Goal: Task Accomplishment & Management: Manage account settings

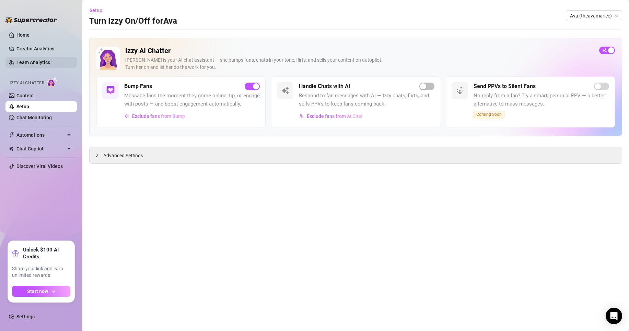
click at [31, 64] on link "Team Analytics" at bounding box center [33, 62] width 34 height 5
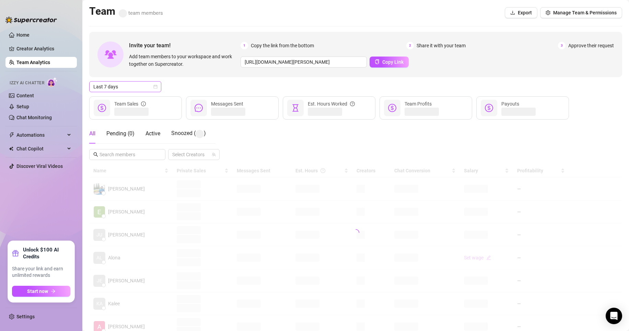
click at [126, 81] on div "Last 7 days" at bounding box center [125, 86] width 72 height 11
click at [111, 142] on div "Custom date" at bounding box center [125, 145] width 61 height 8
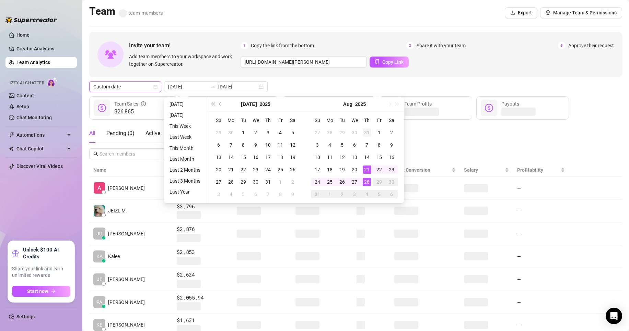
type input "[DATE]"
click at [368, 137] on td "31" at bounding box center [366, 133] width 12 height 12
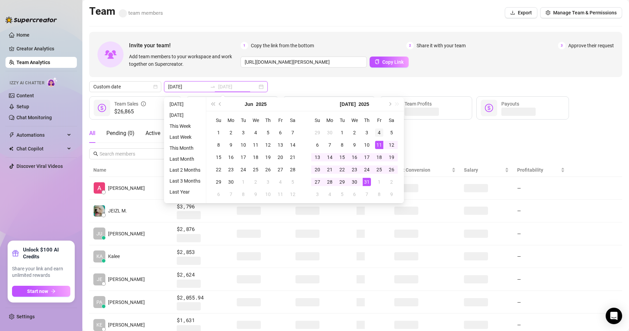
type input "[DATE]"
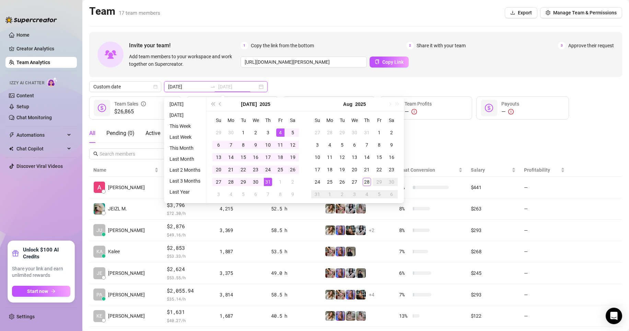
type input "[DATE]"
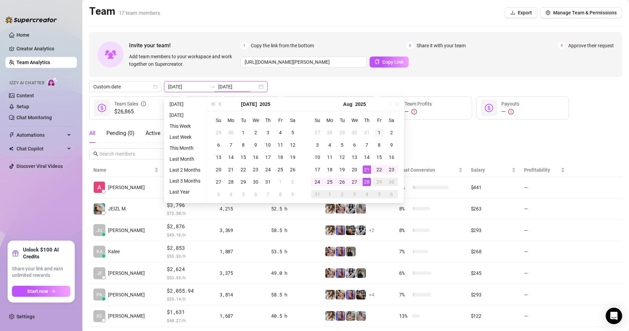
type input "[DATE]"
click at [379, 136] on div "1" at bounding box center [379, 133] width 8 height 8
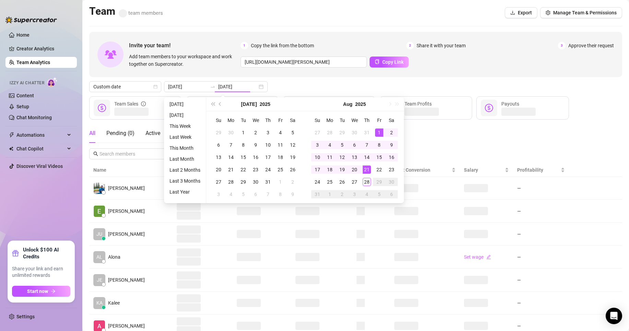
type input "[DATE]"
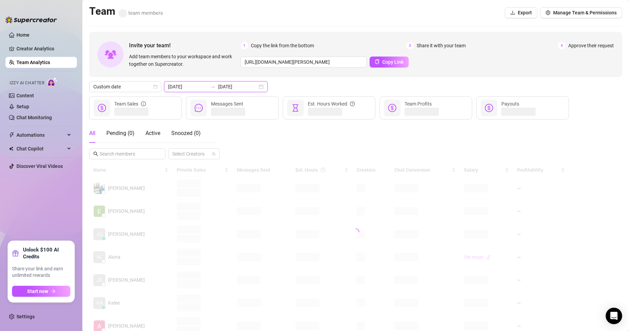
drag, startPoint x: 190, startPoint y: 85, endPoint x: 214, endPoint y: 96, distance: 26.2
click at [190, 85] on input "[DATE]" at bounding box center [187, 87] width 39 height 8
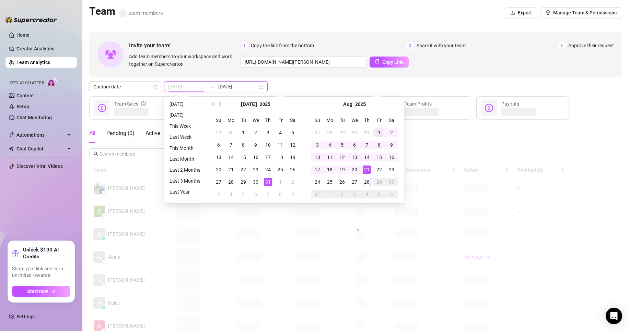
type input "[DATE]"
click at [381, 129] on div "1" at bounding box center [379, 133] width 8 height 8
type input "[DATE]"
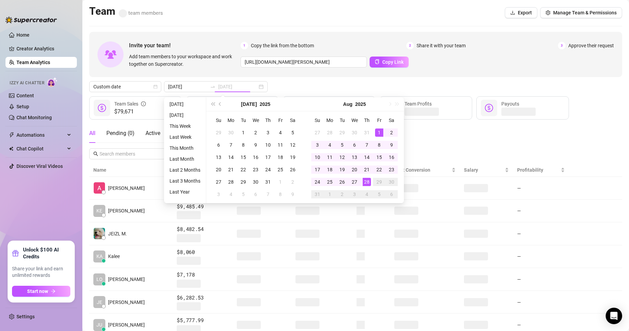
click at [369, 181] on div "28" at bounding box center [366, 182] width 8 height 8
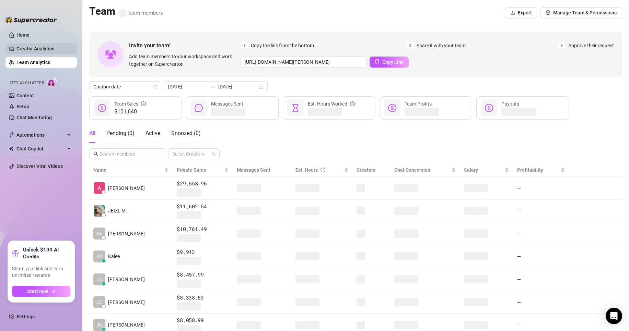
click at [29, 48] on link "Creator Analytics" at bounding box center [43, 48] width 55 height 11
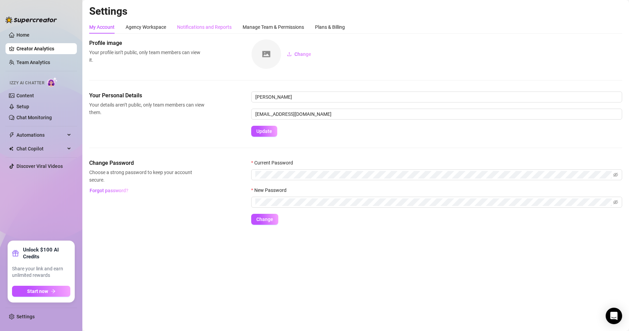
click at [211, 22] on div "Notifications and Reports" at bounding box center [204, 27] width 55 height 13
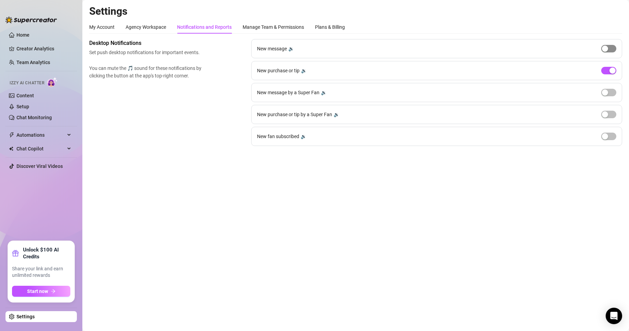
click at [602, 51] on div "button" at bounding box center [604, 49] width 6 height 6
click at [607, 49] on span "button" at bounding box center [608, 49] width 15 height 8
click at [612, 69] on div "button" at bounding box center [612, 71] width 6 height 6
click at [612, 69] on span "button" at bounding box center [608, 71] width 15 height 8
click at [29, 109] on link "Setup" at bounding box center [22, 106] width 13 height 5
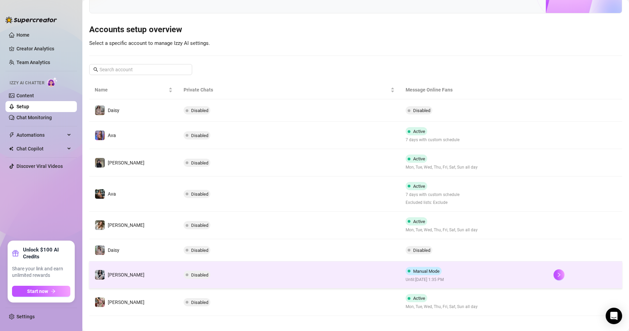
scroll to position [56, 0]
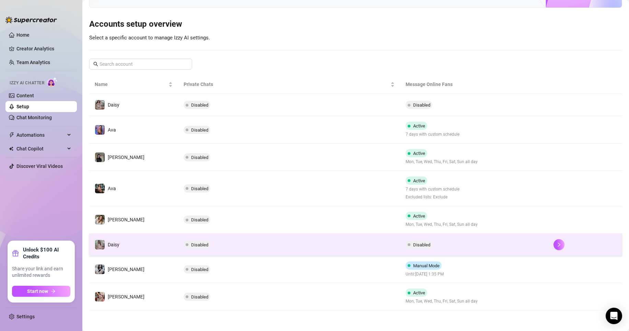
click at [265, 248] on td "Disabled" at bounding box center [289, 245] width 222 height 22
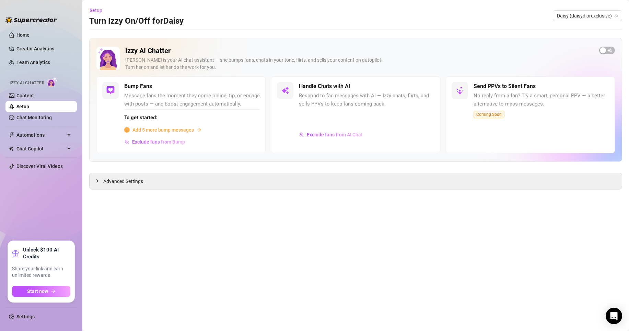
click at [611, 46] on div "Izzy AI Chatter [PERSON_NAME] is your AI chat assistant — she bumps fans, chats…" at bounding box center [355, 100] width 533 height 124
click at [604, 50] on div "button" at bounding box center [602, 50] width 6 height 6
